Goal: Task Accomplishment & Management: Use online tool/utility

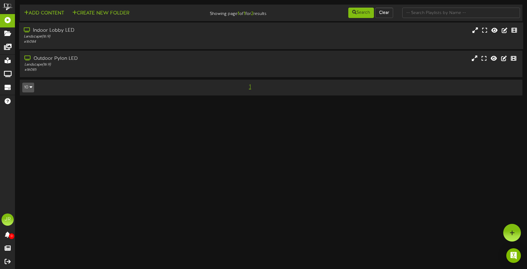
click at [45, 41] on div "# 16084" at bounding box center [124, 41] width 201 height 5
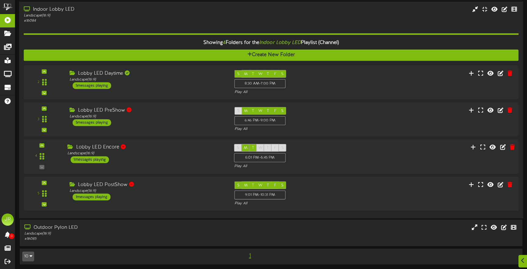
scroll to position [22, 0]
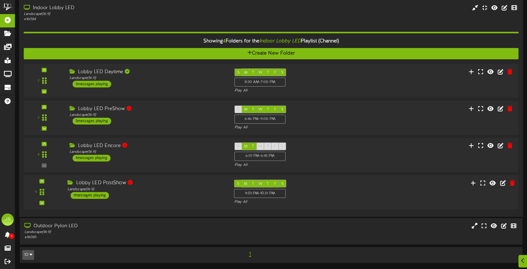
click at [162, 183] on div "Lobby LED PostShow" at bounding box center [145, 183] width 157 height 7
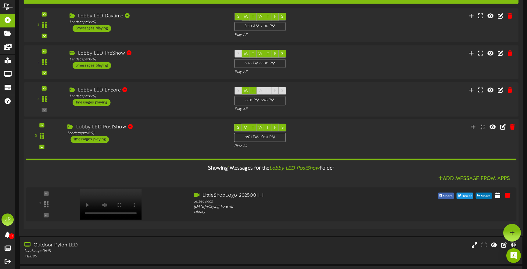
scroll to position [77, 0]
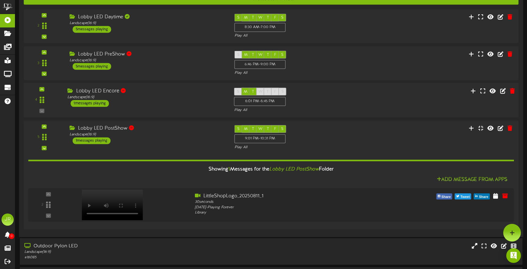
click at [112, 101] on div "Lobby LED Encore Landscape ( 16:9 ) 1 messages playing" at bounding box center [146, 97] width 166 height 19
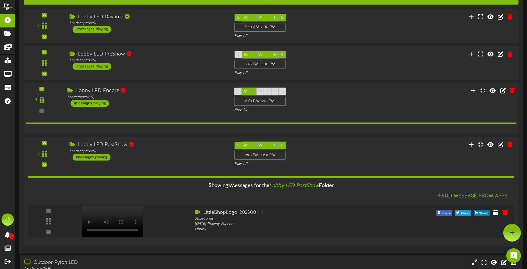
scroll to position [77, 0]
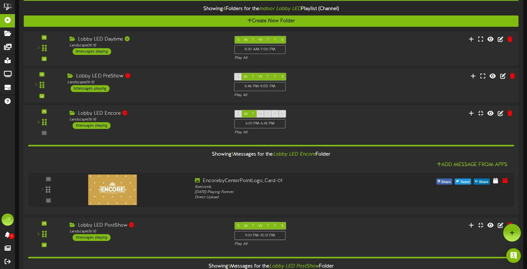
click at [128, 89] on div "Lobby LED PreShow Landscape ( 16:9 ) 5 messages playing" at bounding box center [146, 82] width 166 height 19
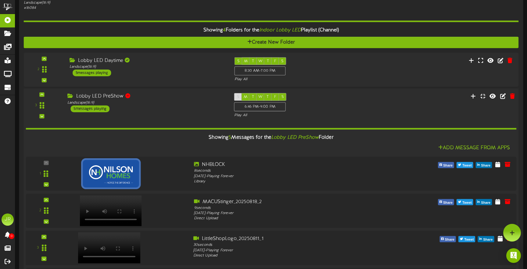
scroll to position [0, 0]
